Goal: Task Accomplishment & Management: Complete application form

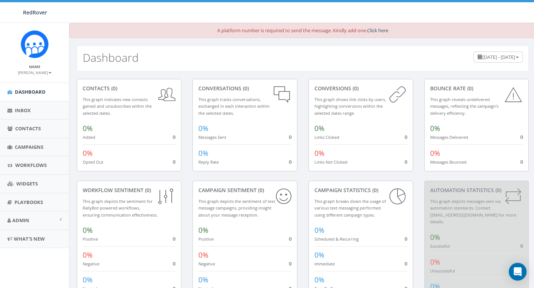
scroll to position [26, 0]
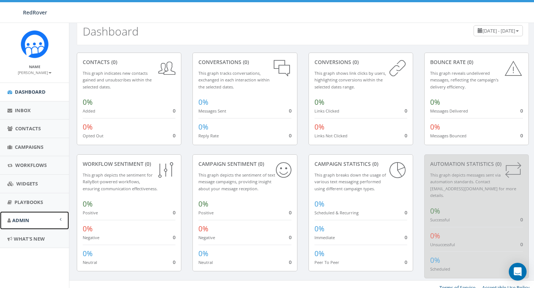
click at [32, 216] on link "Admin" at bounding box center [34, 221] width 69 height 18
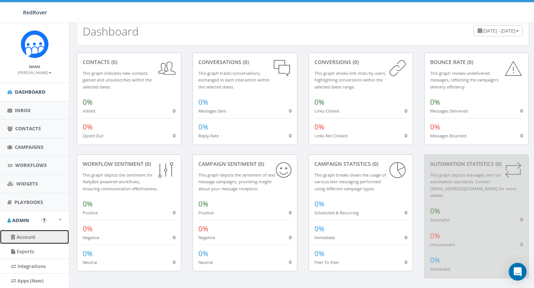
click at [29, 238] on link "Account" at bounding box center [34, 237] width 69 height 14
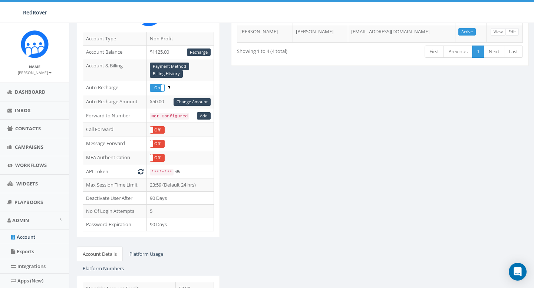
scroll to position [113, 0]
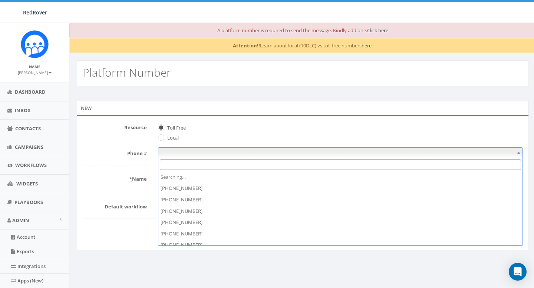
click at [188, 153] on span at bounding box center [340, 153] width 365 height 10
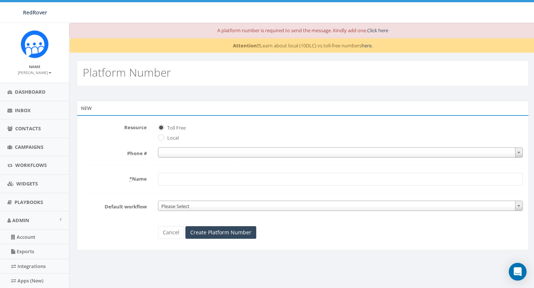
click at [197, 115] on div "New" at bounding box center [303, 108] width 452 height 15
click at [163, 148] on span at bounding box center [340, 153] width 365 height 10
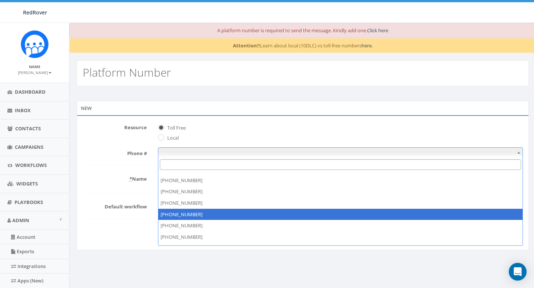
scroll to position [266, 0]
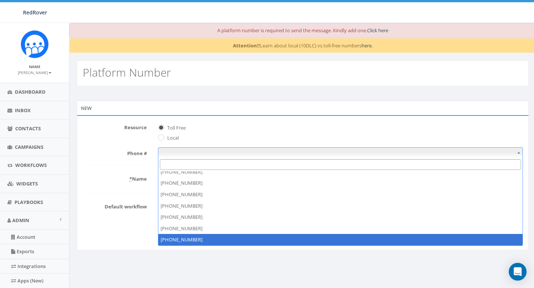
select select "+18669969932"
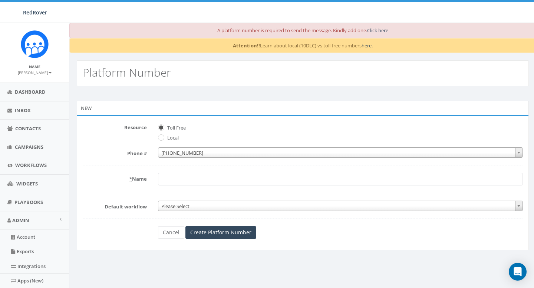
click at [196, 181] on input "* Name" at bounding box center [340, 179] width 365 height 13
type input "RedRover"
click at [184, 212] on form "Resource Toll Free Local Phone # +1 866-996-9932 +1 866-996-9932 * Name RedRove…" at bounding box center [303, 181] width 440 height 118
click at [185, 208] on span "Please Select" at bounding box center [340, 206] width 364 height 10
click at [202, 205] on span "Please Select" at bounding box center [340, 206] width 364 height 10
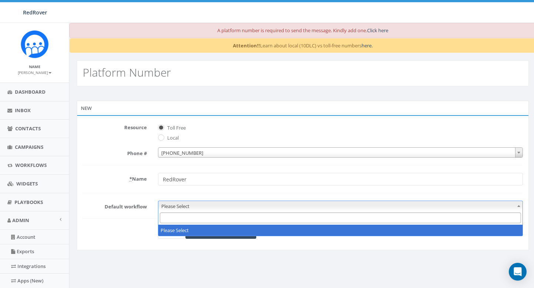
click at [222, 189] on form "Resource Toll Free Local Phone # +1 866-996-9932 +1 866-996-9932 * Name RedRove…" at bounding box center [303, 181] width 440 height 118
click at [218, 204] on span "Please Select" at bounding box center [340, 206] width 364 height 10
click at [246, 189] on form "Resource Toll Free Local Phone # +1 866-996-9932 +1 866-996-9932 * Name RedRove…" at bounding box center [303, 181] width 440 height 118
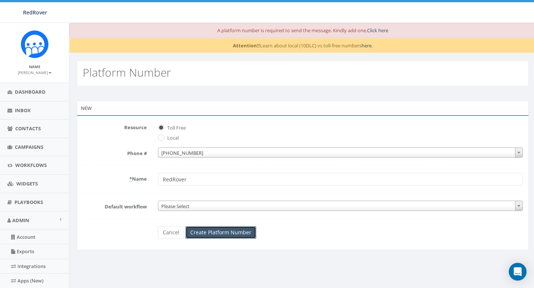
click at [229, 235] on input "Create Platform Number" at bounding box center [220, 232] width 71 height 13
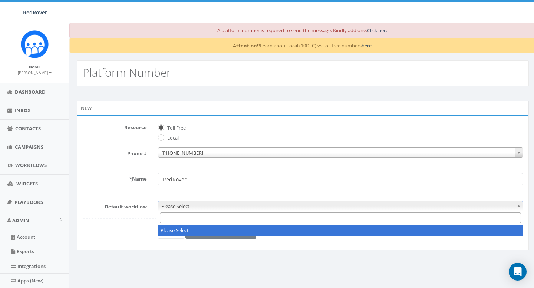
click at [181, 209] on span "Please Select" at bounding box center [340, 206] width 364 height 10
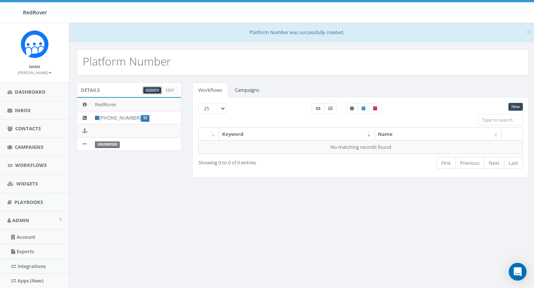
click at [159, 89] on link "Verify" at bounding box center [152, 91] width 19 height 8
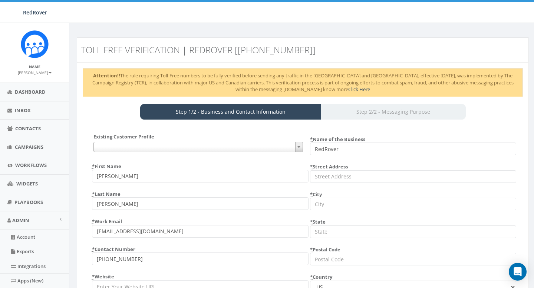
select select "US"
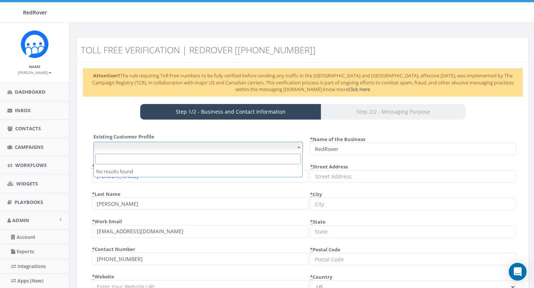
click at [164, 151] on span at bounding box center [197, 147] width 209 height 10
click at [169, 132] on div "Existing Customer Profile {} * First Name Erin * Last Name Bialecki * Work Emai…" at bounding box center [303, 226] width 440 height 201
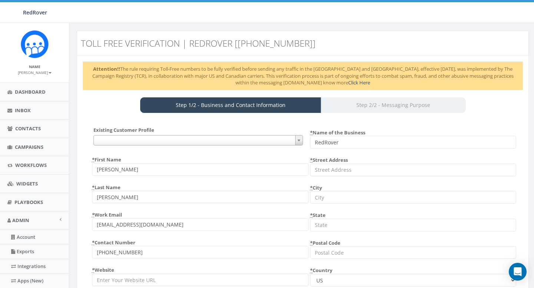
scroll to position [7, 0]
